Goal: Information Seeking & Learning: Learn about a topic

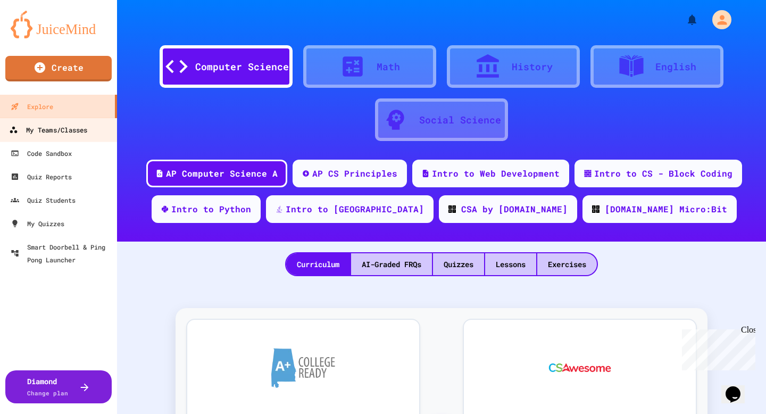
click at [54, 130] on div "My Teams/Classes" at bounding box center [48, 129] width 78 height 13
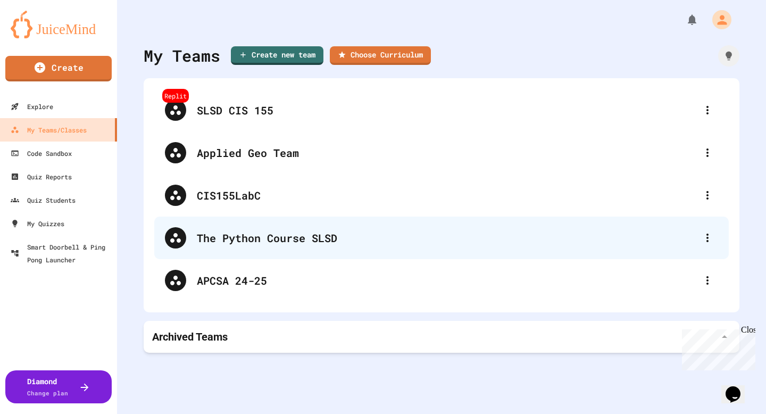
click at [258, 246] on div "The Python Course SLSD" at bounding box center [441, 237] width 574 height 43
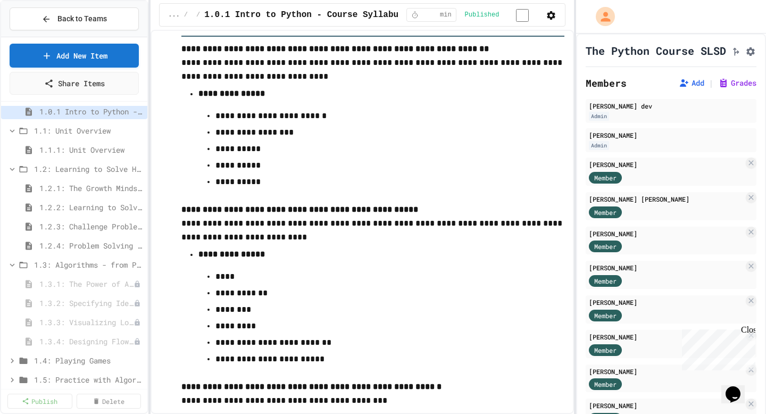
scroll to position [1291, 0]
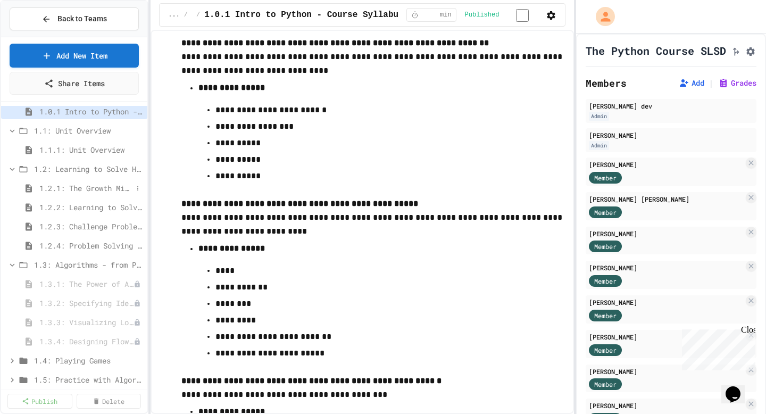
click at [105, 190] on span "1.2.1: The Growth Mindset" at bounding box center [85, 187] width 93 height 11
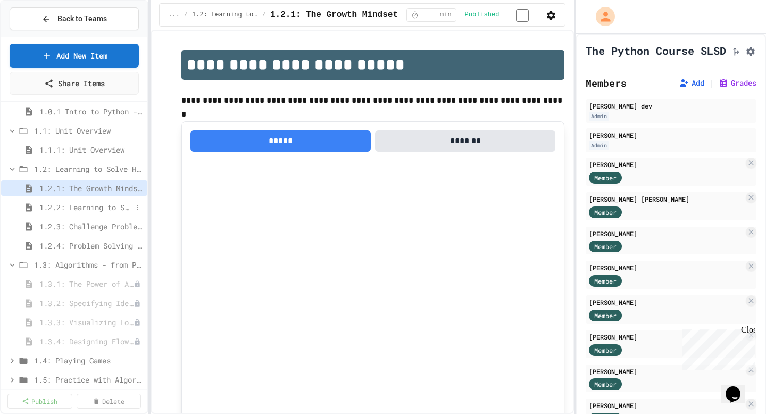
click at [104, 207] on span "1.2.2: Learning to Solve Hard Problems" at bounding box center [85, 207] width 93 height 11
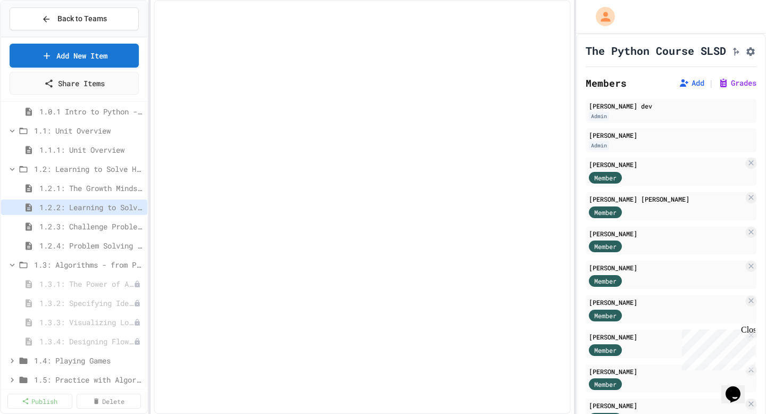
select select "***"
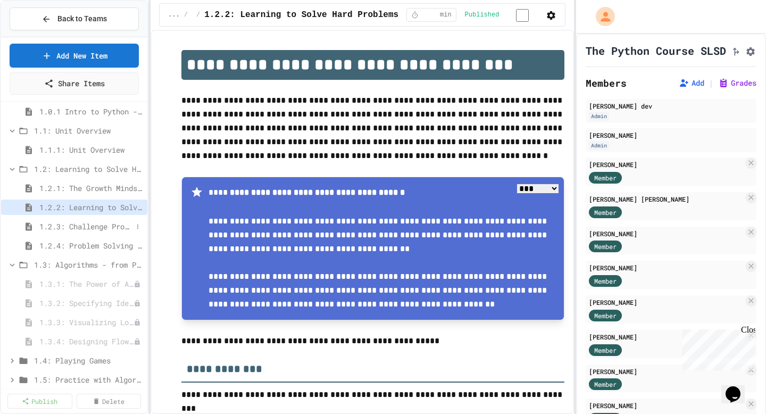
click at [108, 223] on span "1.2.3: Challenge Problem - The Bridge" at bounding box center [85, 226] width 93 height 11
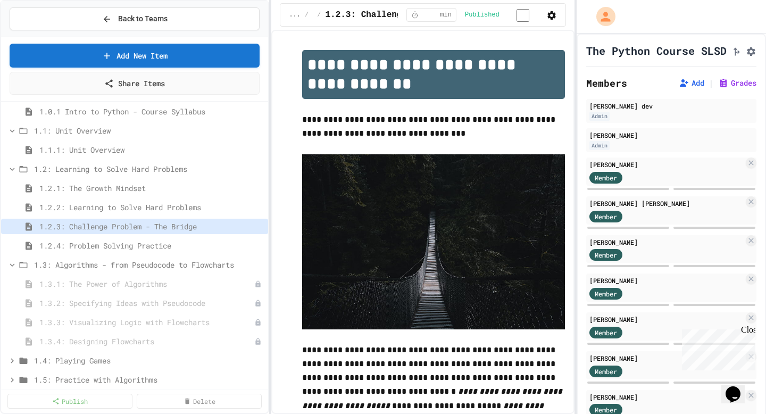
click at [269, 199] on div "**********" at bounding box center [383, 207] width 766 height 414
click at [150, 247] on span "1.2.4: Problem Solving Practice" at bounding box center [146, 245] width 214 height 11
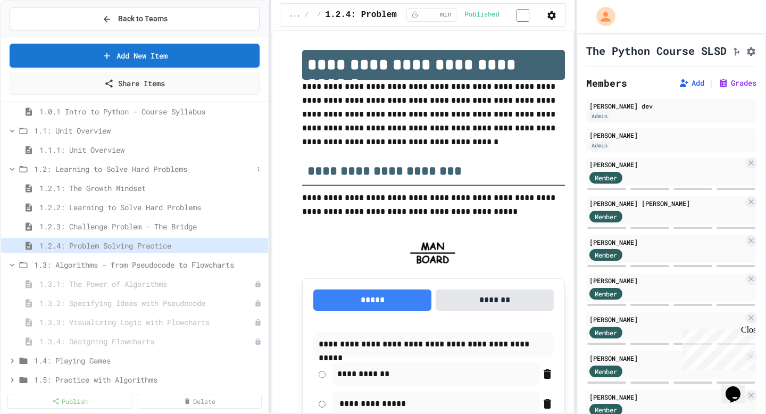
click at [138, 163] on span "1.2: Learning to Solve Hard Problems" at bounding box center [143, 168] width 219 height 11
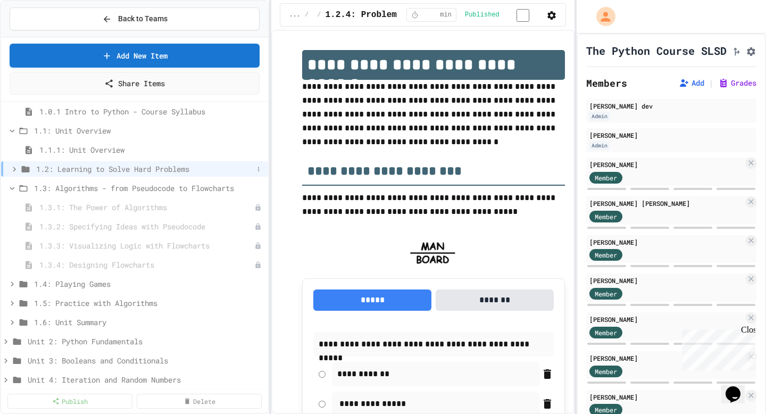
click at [138, 165] on span "1.2: Learning to Solve Hard Problems" at bounding box center [144, 168] width 217 height 11
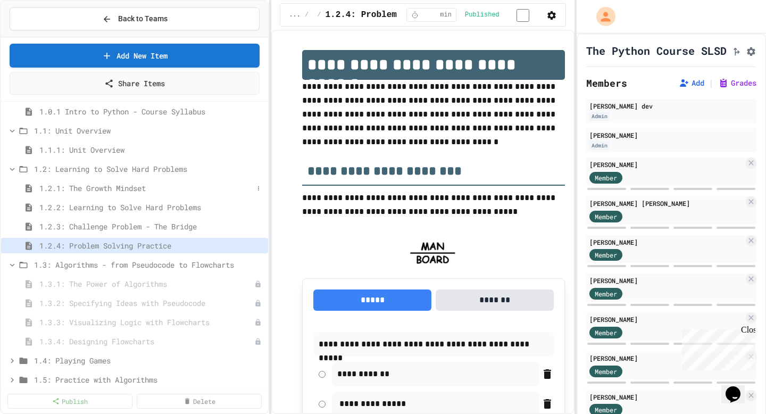
click at [140, 190] on span "1.2.1: The Growth Mindset" at bounding box center [146, 187] width 214 height 11
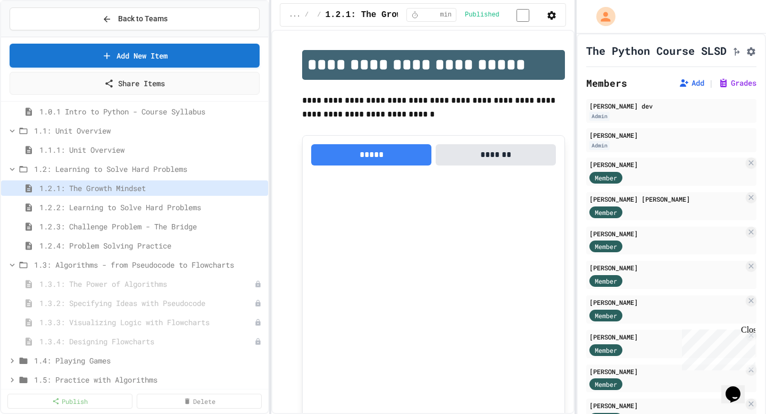
click at [154, 171] on span "1.2: Learning to Solve Hard Problems" at bounding box center [149, 168] width 230 height 11
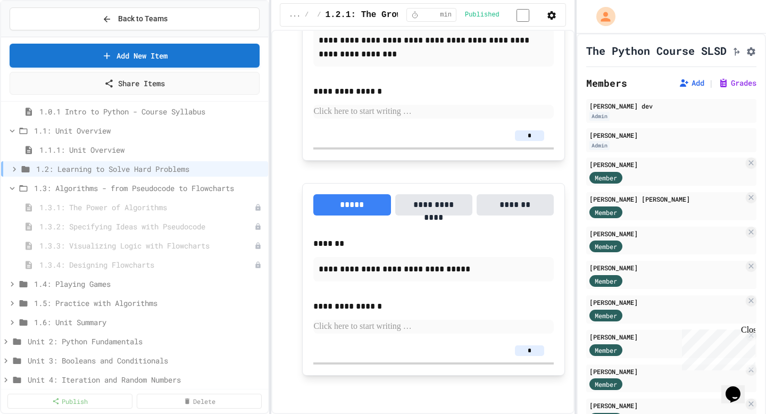
scroll to position [790, 0]
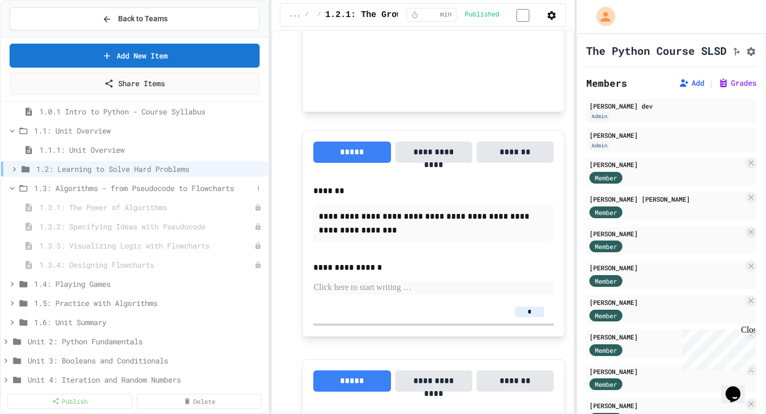
click at [13, 189] on icon at bounding box center [12, 188] width 10 height 10
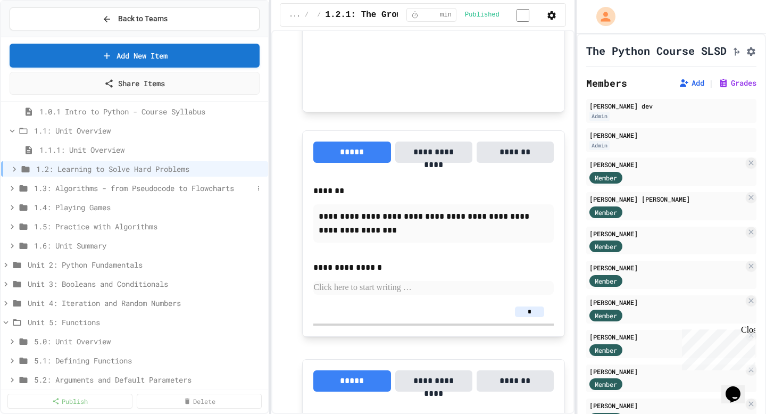
click at [208, 189] on span "1.3: Algorithms - from Pseudocode to Flowcharts" at bounding box center [143, 187] width 219 height 11
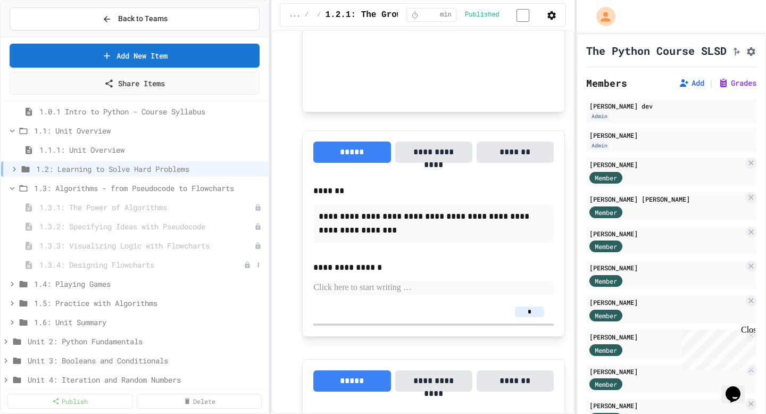
click at [157, 261] on span "1.3.4: Designing Flowcharts" at bounding box center [141, 264] width 204 height 11
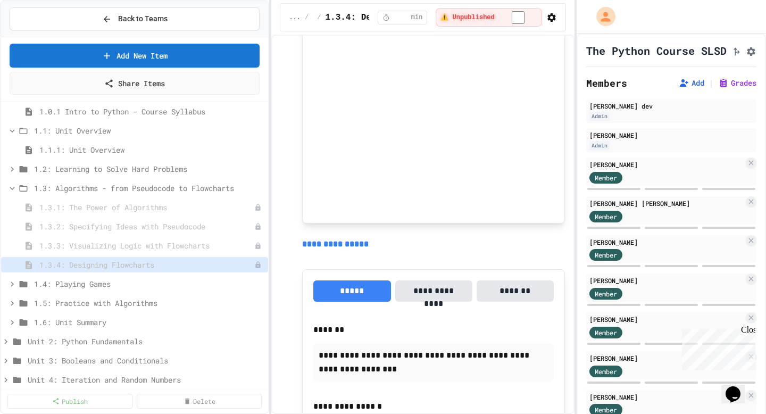
scroll to position [943, 0]
click at [154, 166] on span "1.2: Learning to Solve Hard Problems" at bounding box center [143, 168] width 219 height 11
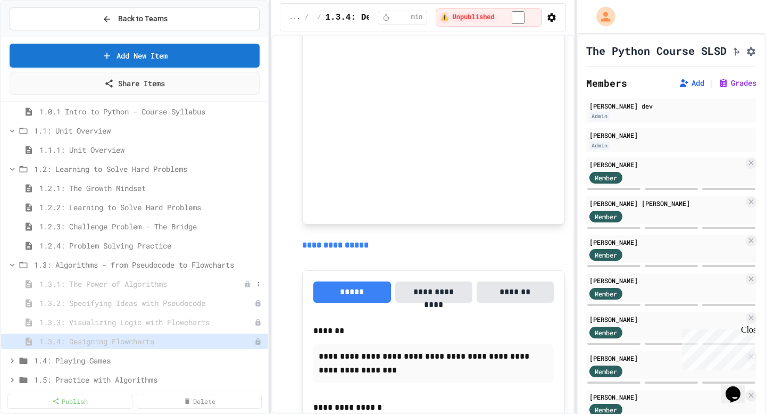
click at [140, 290] on div "1.3.1: The Power of Algorithms" at bounding box center [134, 283] width 267 height 15
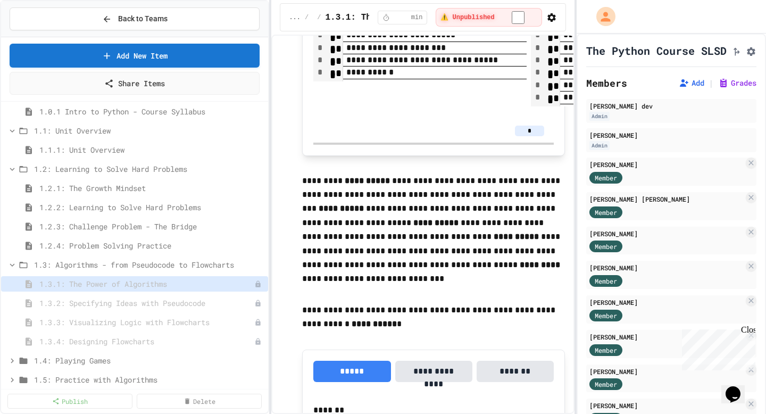
scroll to position [2058, 0]
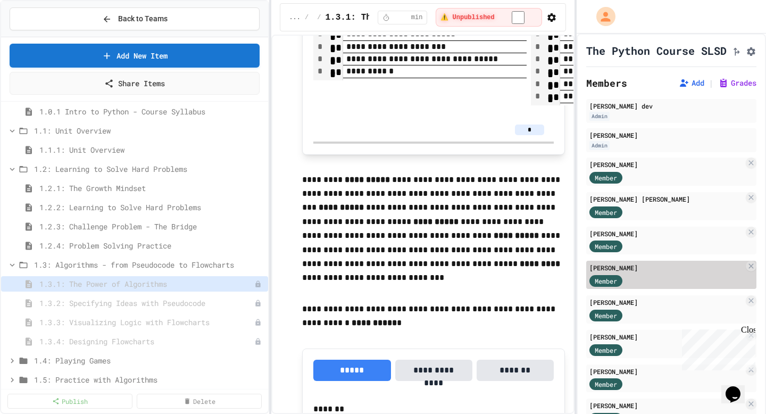
click at [643, 287] on div "Member" at bounding box center [666, 279] width 154 height 13
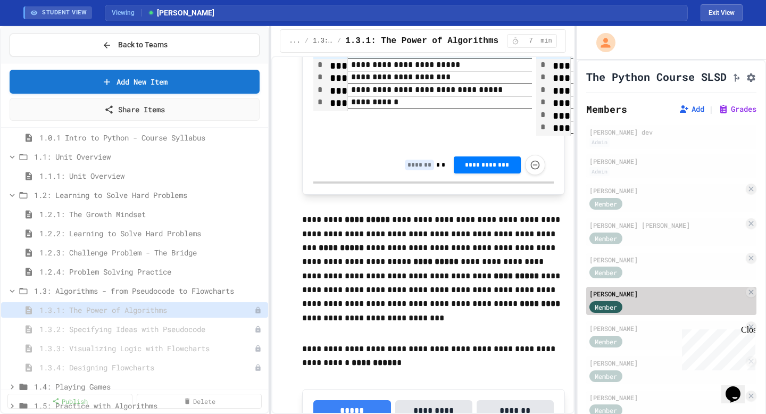
scroll to position [1942, 0]
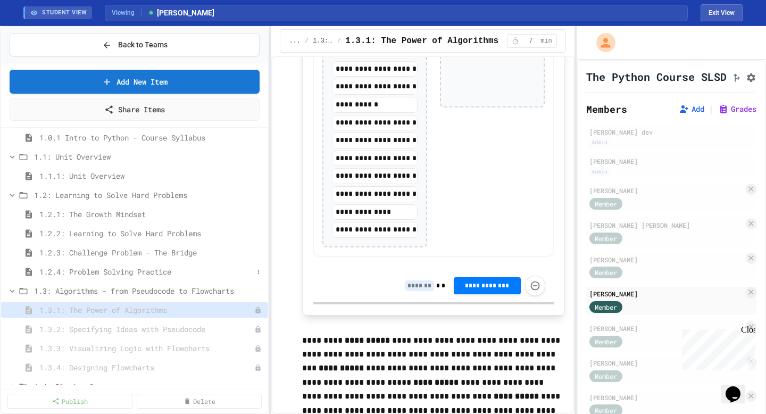
click at [158, 271] on span "1.2.4: Problem Solving Practice" at bounding box center [146, 271] width 214 height 11
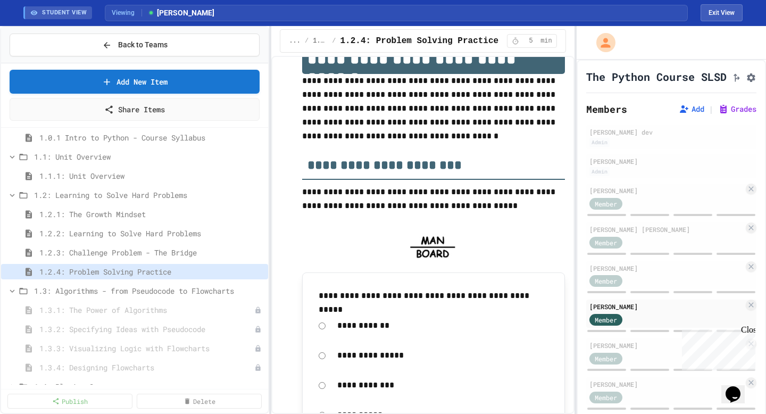
scroll to position [30, 0]
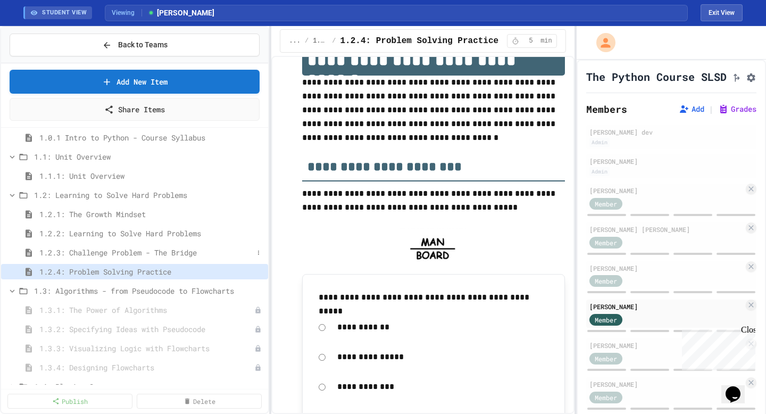
click at [156, 253] on span "1.2.3: Challenge Problem - The Bridge" at bounding box center [146, 252] width 214 height 11
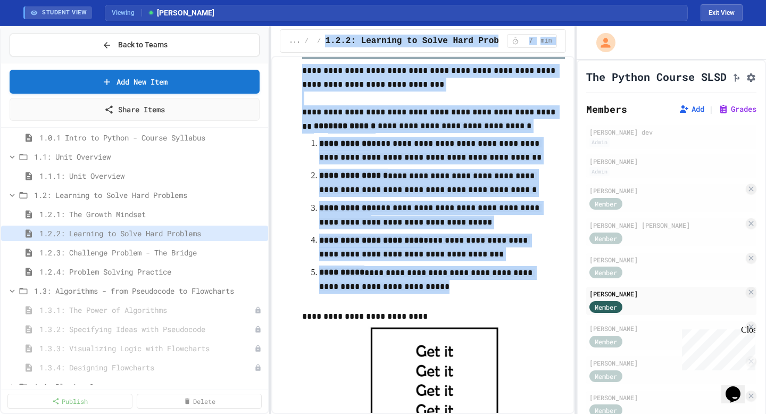
scroll to position [434, 0]
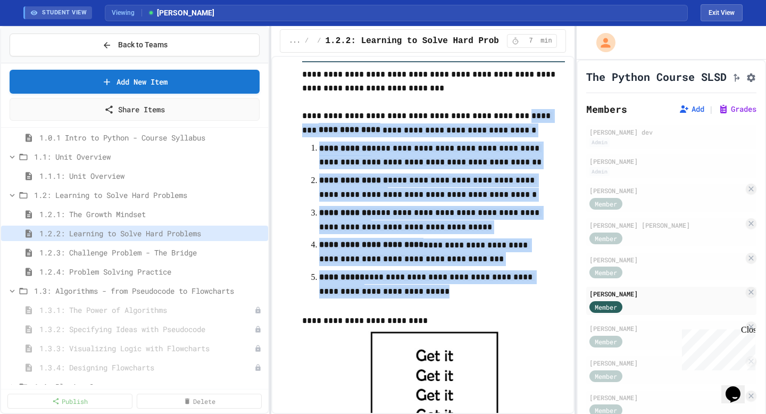
drag, startPoint x: 412, startPoint y: 197, endPoint x: 506, endPoint y: 119, distance: 122.7
copy div "**********"
click at [143, 233] on span "1.2.2: Learning to Solve Hard Problems" at bounding box center [146, 233] width 214 height 11
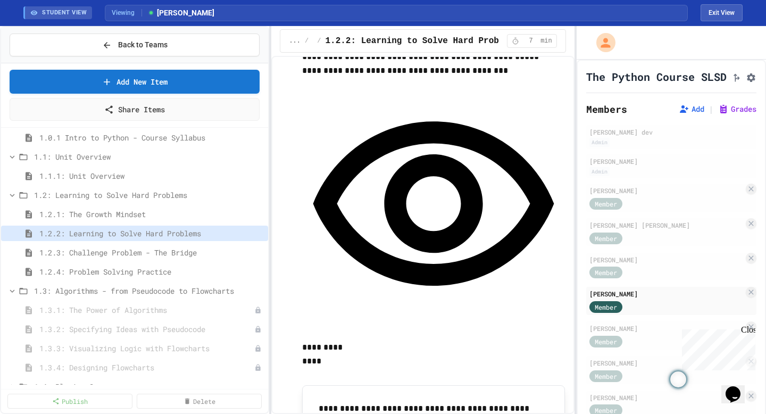
scroll to position [1307, 0]
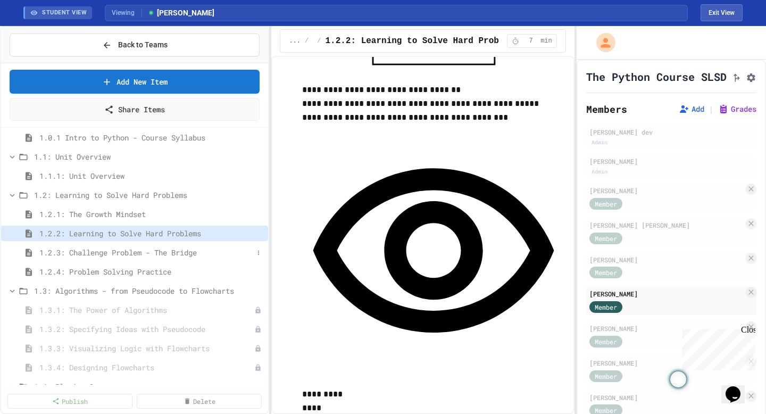
click at [147, 250] on span "1.2.3: Challenge Problem - The Bridge" at bounding box center [146, 252] width 214 height 11
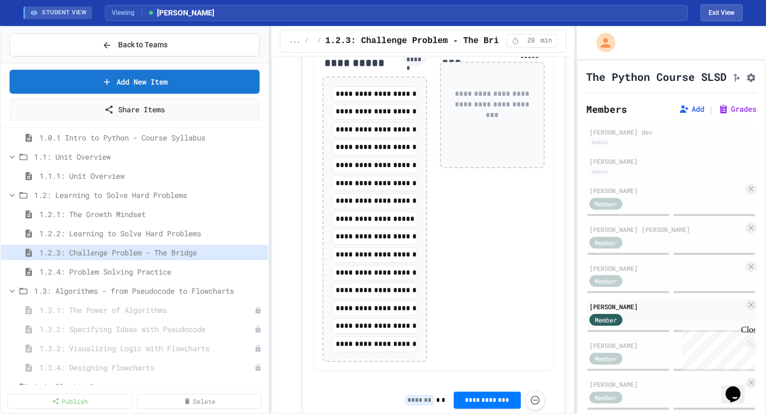
scroll to position [1310, 0]
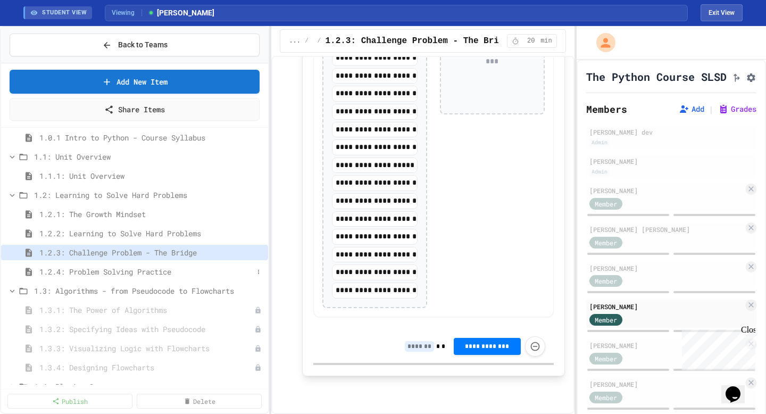
click at [147, 271] on span "1.2.4: Problem Solving Practice" at bounding box center [146, 271] width 214 height 11
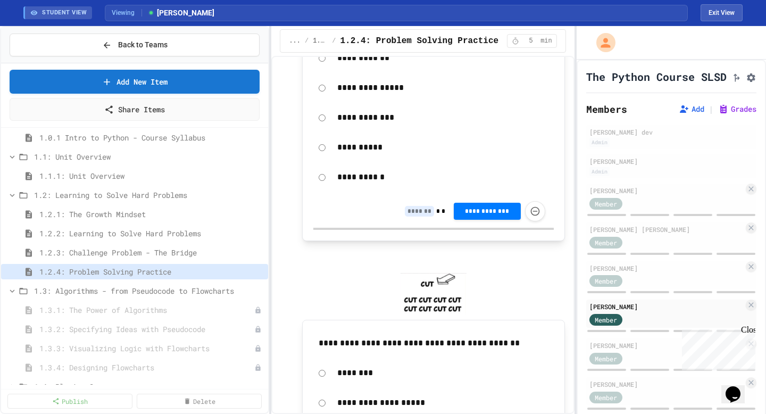
scroll to position [302, 0]
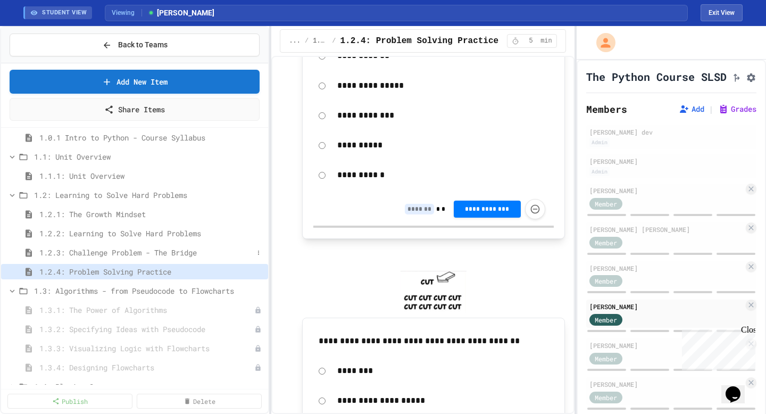
click at [180, 256] on span "1.2.3: Challenge Problem - The Bridge" at bounding box center [146, 252] width 214 height 11
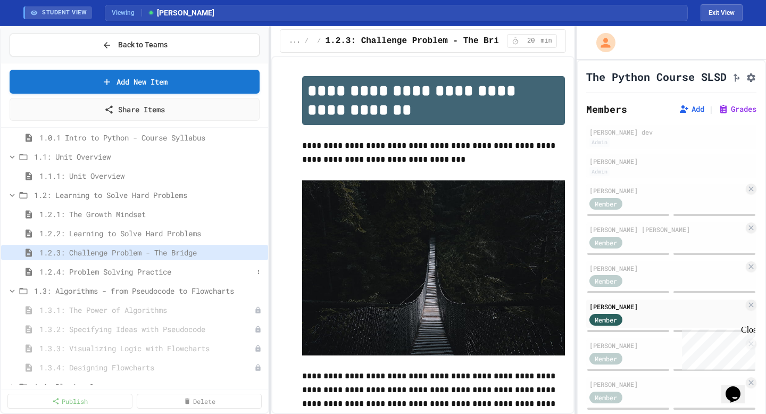
click at [154, 274] on span "1.2.4: Problem Solving Practice" at bounding box center [146, 271] width 214 height 11
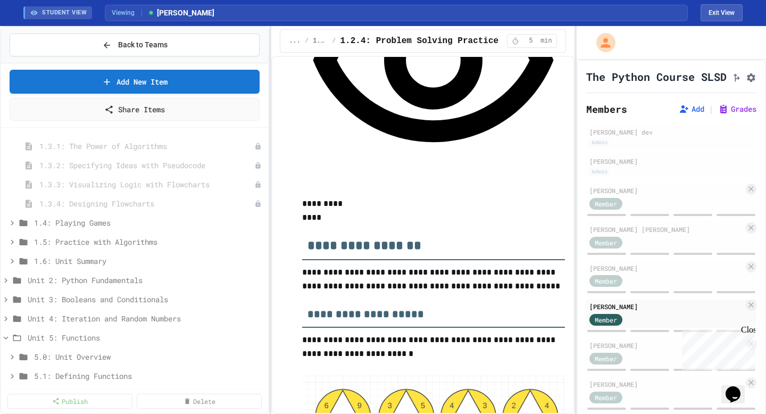
scroll to position [965, 0]
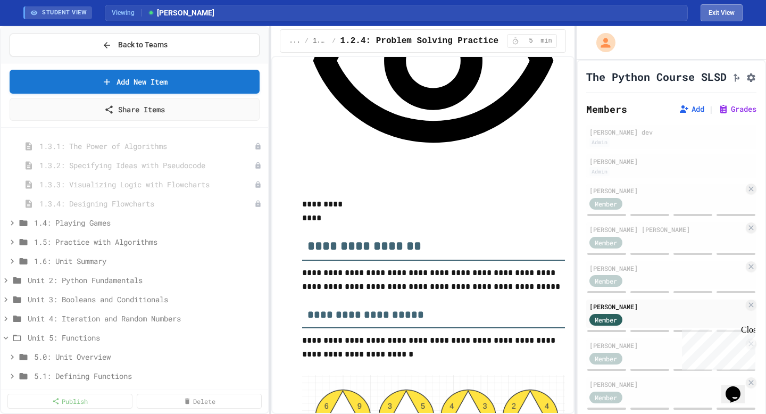
click at [719, 13] on button "Exit View" at bounding box center [721, 12] width 42 height 17
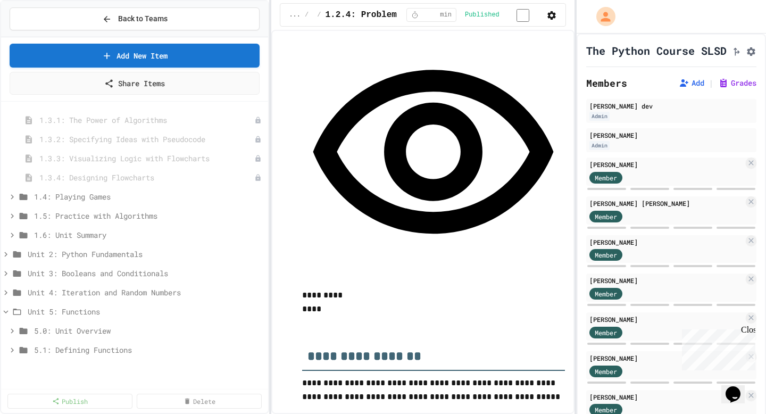
scroll to position [1086, 0]
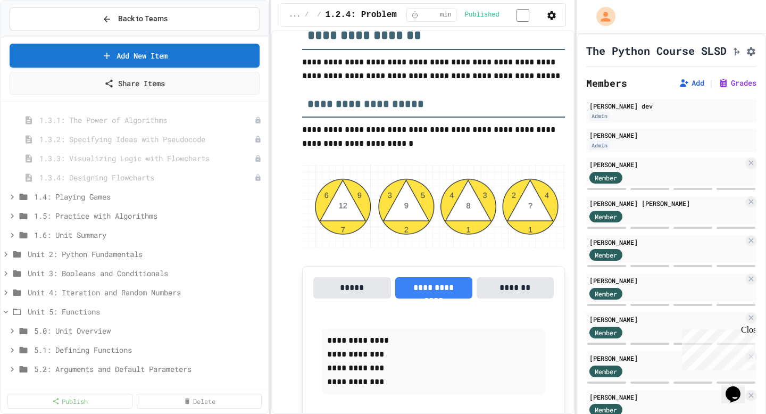
scroll to position [1297, 0]
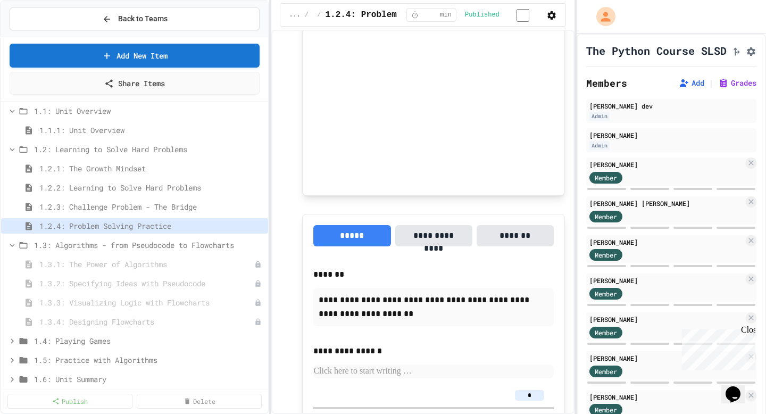
scroll to position [63, 0]
drag, startPoint x: 17, startPoint y: 105, endPoint x: 192, endPoint y: 139, distance: 178.1
click at [192, 139] on div "1.0.1 Intro to Python - Course Syllabus 1.1: Unit Overview 1.1.1: Unit Overview…" at bounding box center [134, 245] width 267 height 287
